Goal: Task Accomplishment & Management: Manage account settings

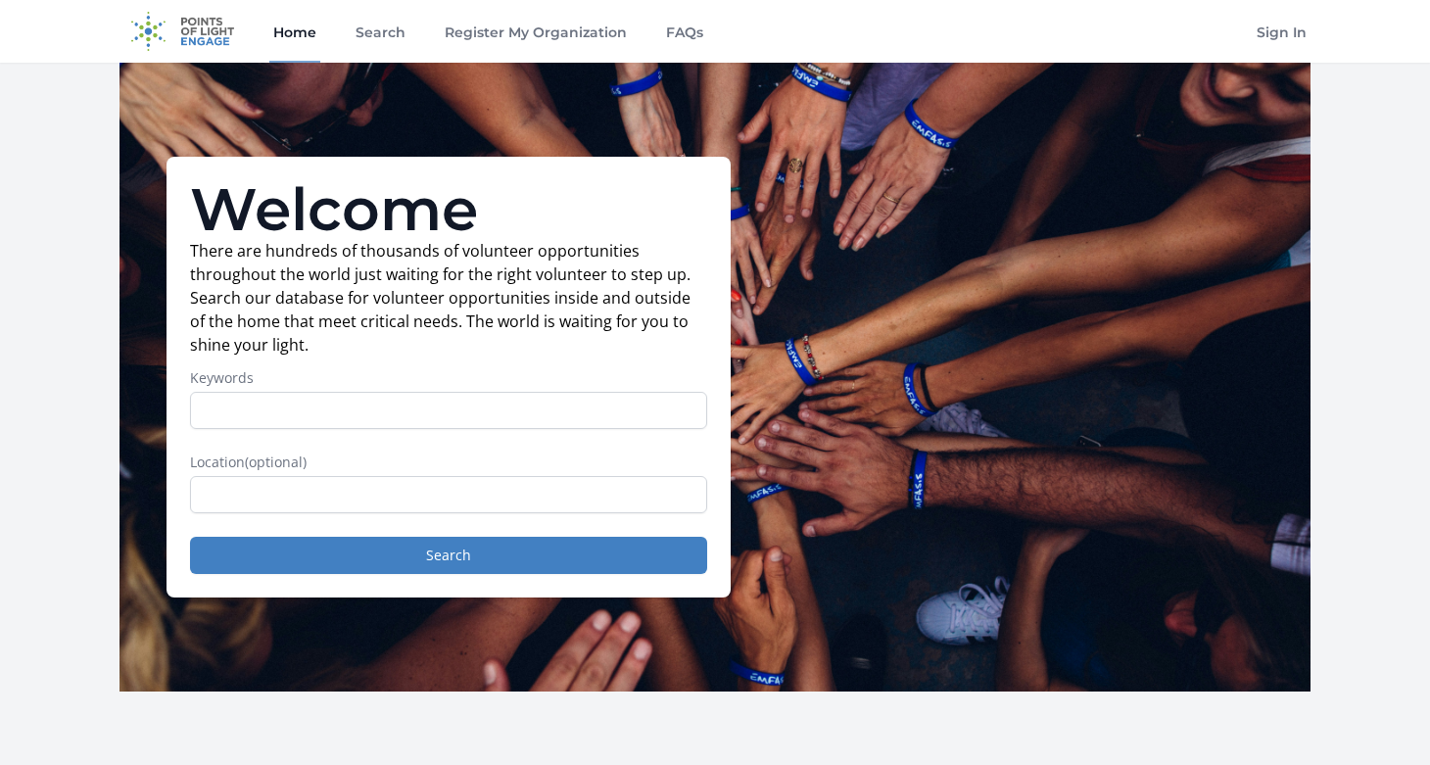
click at [415, 411] on input "Keywords" at bounding box center [448, 410] width 517 height 37
click at [1299, 36] on link "Sign In" at bounding box center [1281, 31] width 58 height 63
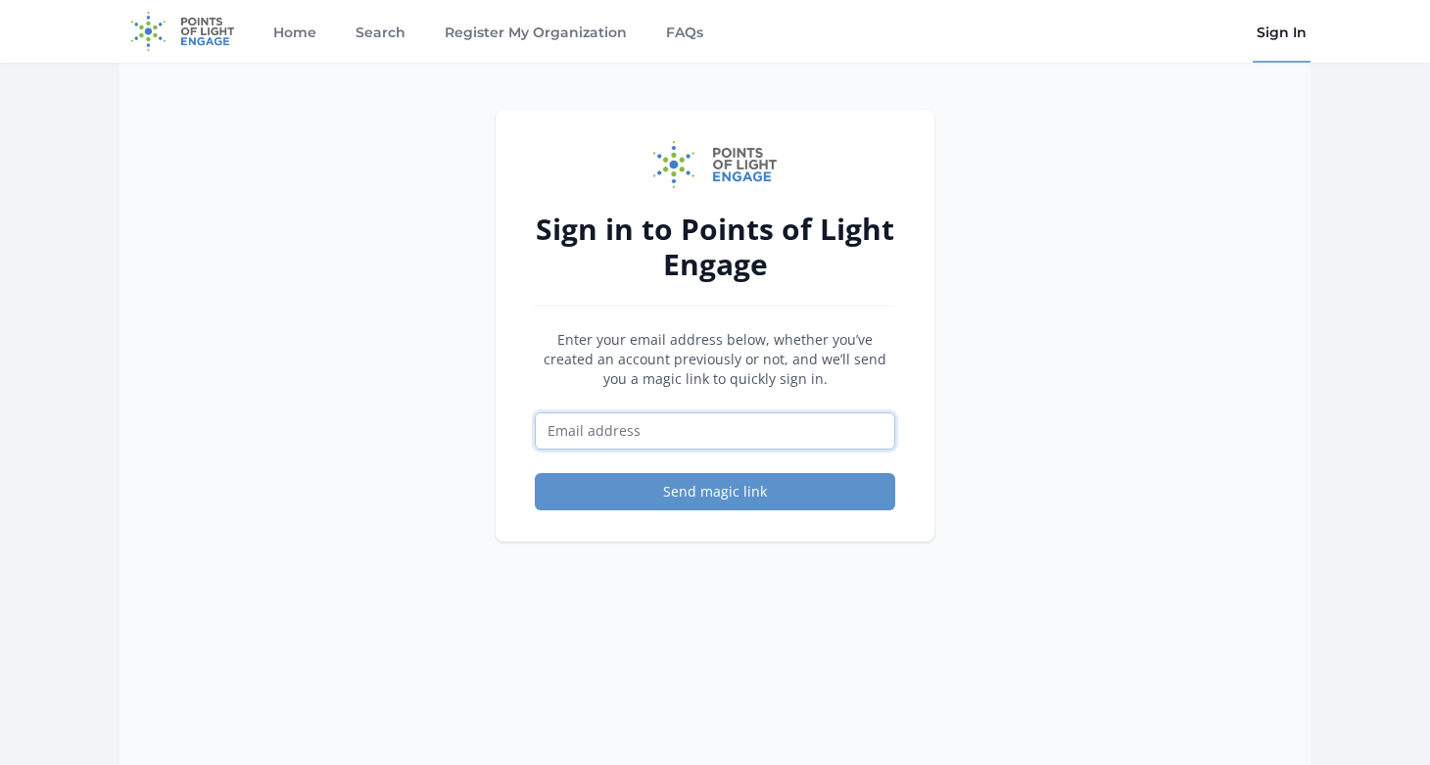
click at [622, 428] on input "Email address" at bounding box center [715, 430] width 360 height 37
type input "lena@resolutionproject.org"
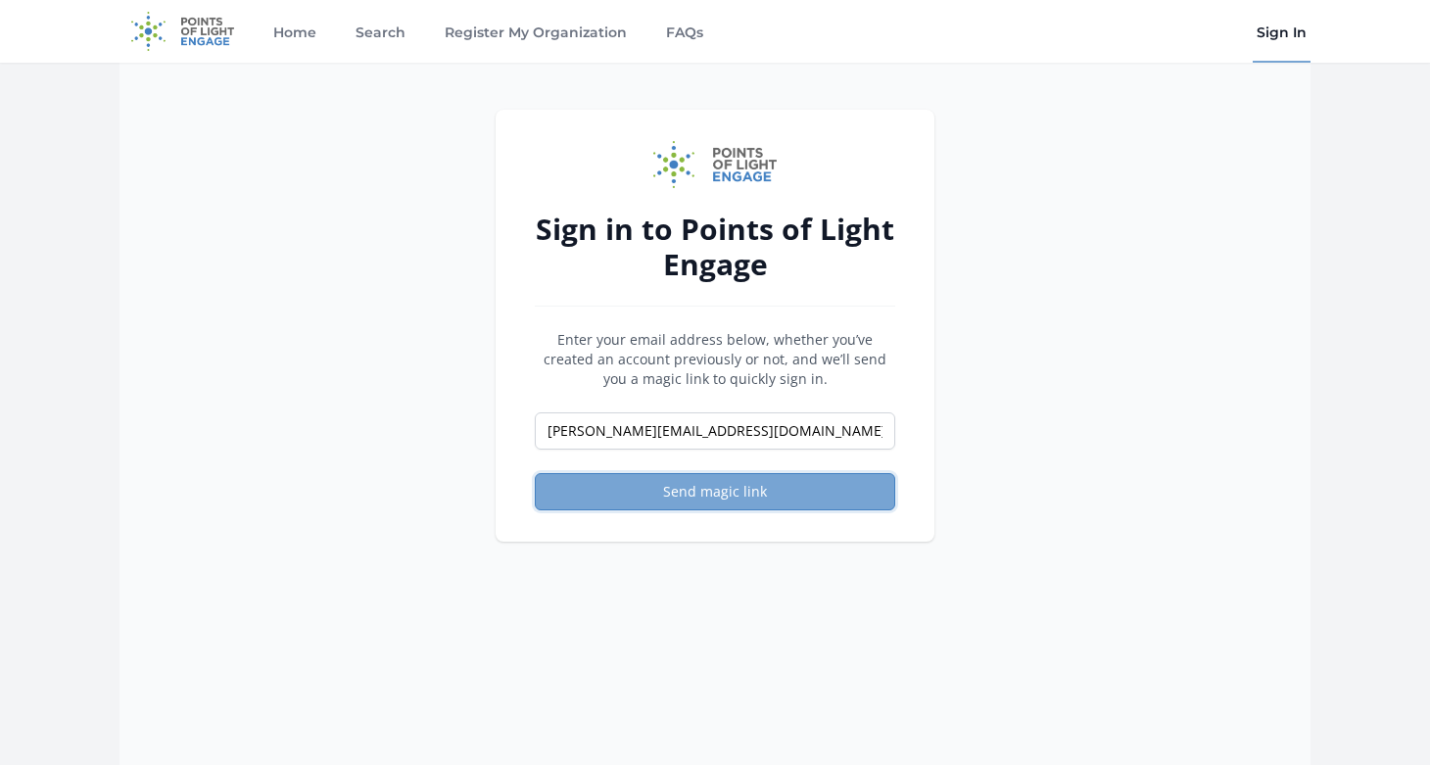
click at [681, 495] on button "Send magic link" at bounding box center [715, 491] width 360 height 37
